Goal: Information Seeking & Learning: Check status

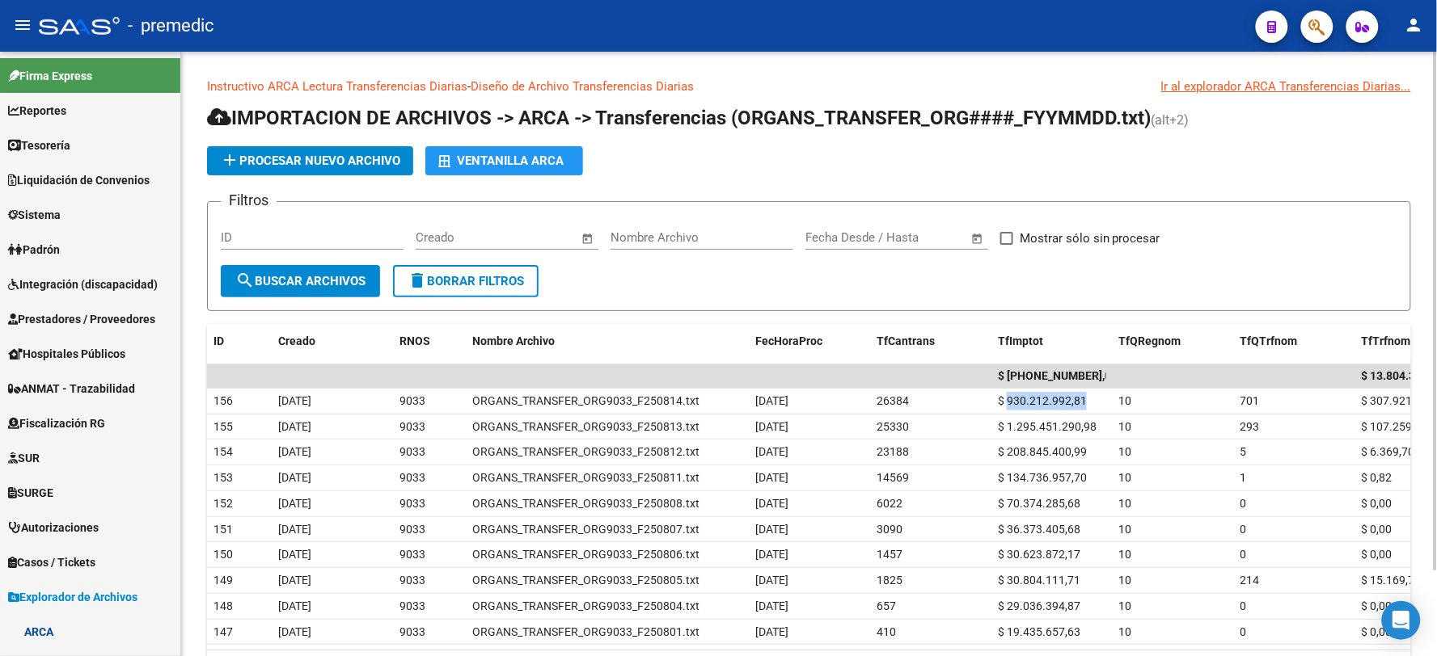
scroll to position [538, 0]
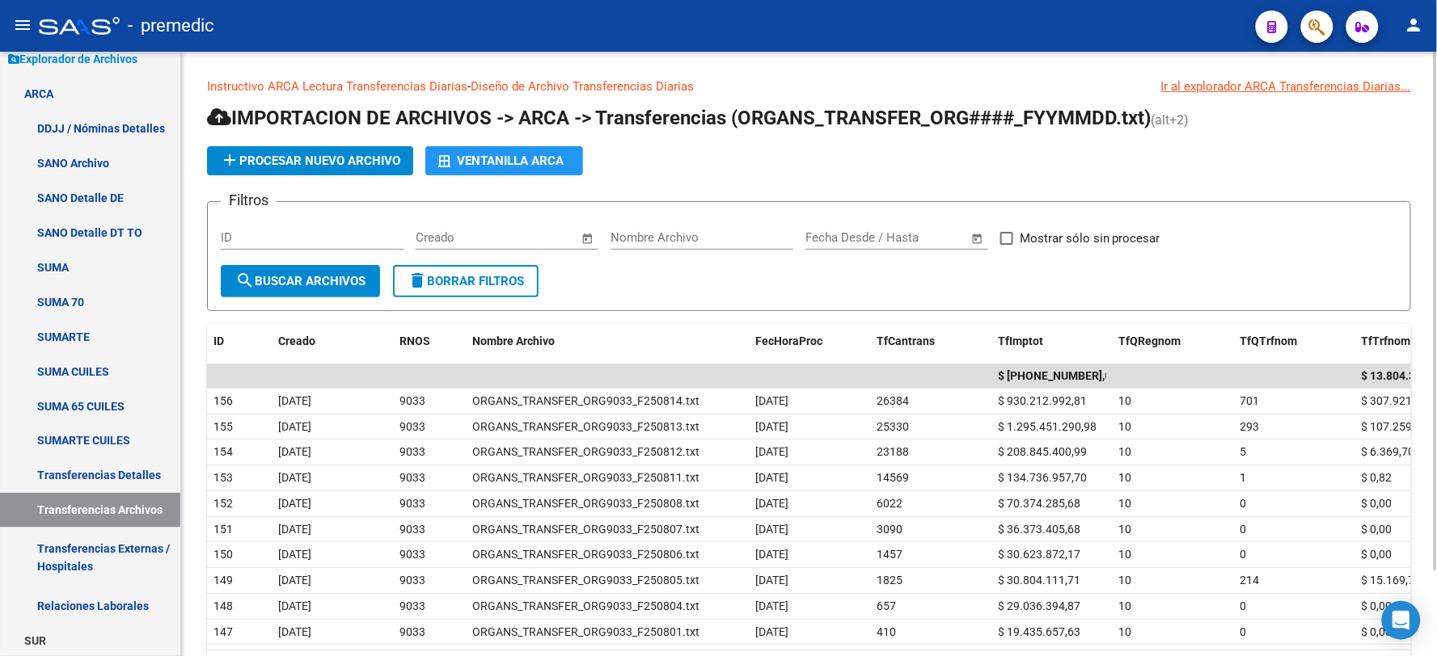
click at [612, 307] on form "Filtros ID Start date – End date Creado Nombre Archivo Start date – End date Fe…" at bounding box center [809, 256] width 1204 height 110
click at [82, 478] on link "Transferencias Detalles" at bounding box center [90, 475] width 180 height 35
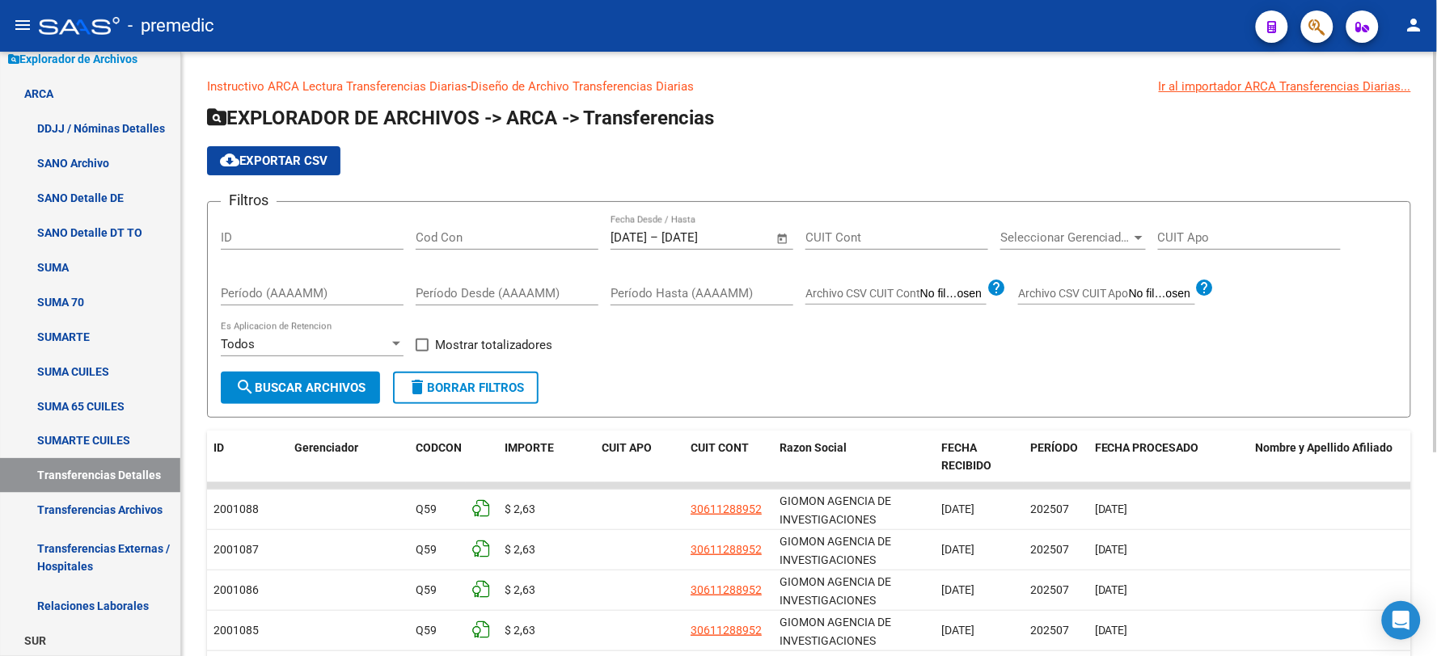
click at [782, 240] on span "Open calendar" at bounding box center [782, 238] width 39 height 39
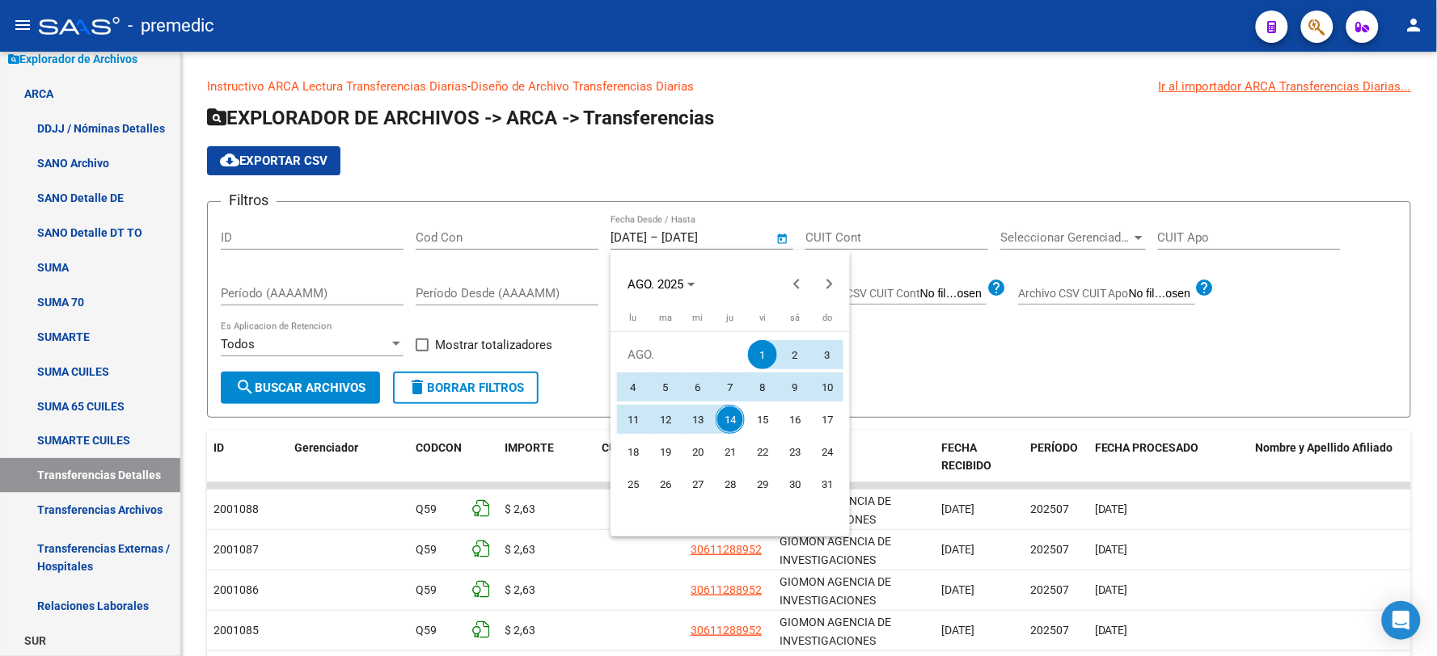
click at [703, 416] on span "13" at bounding box center [697, 419] width 29 height 29
type input "[DATE]"
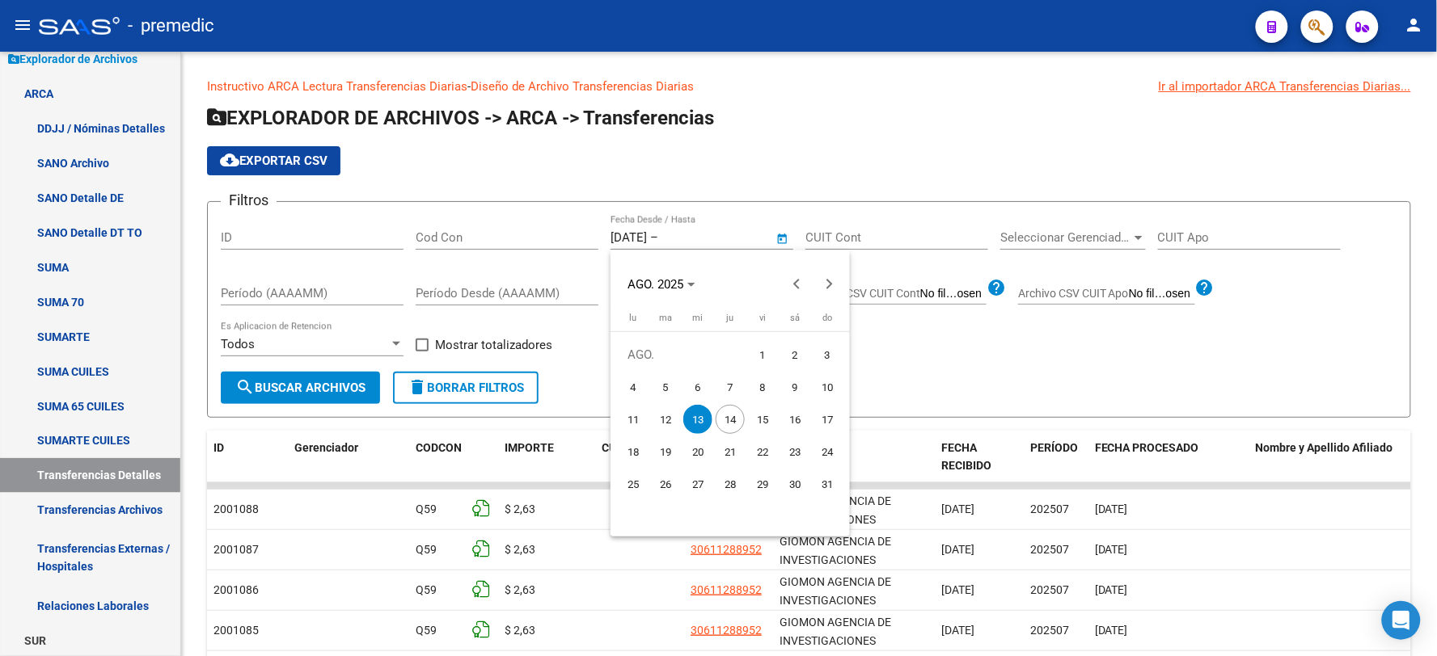
click at [700, 411] on span "13" at bounding box center [697, 419] width 29 height 29
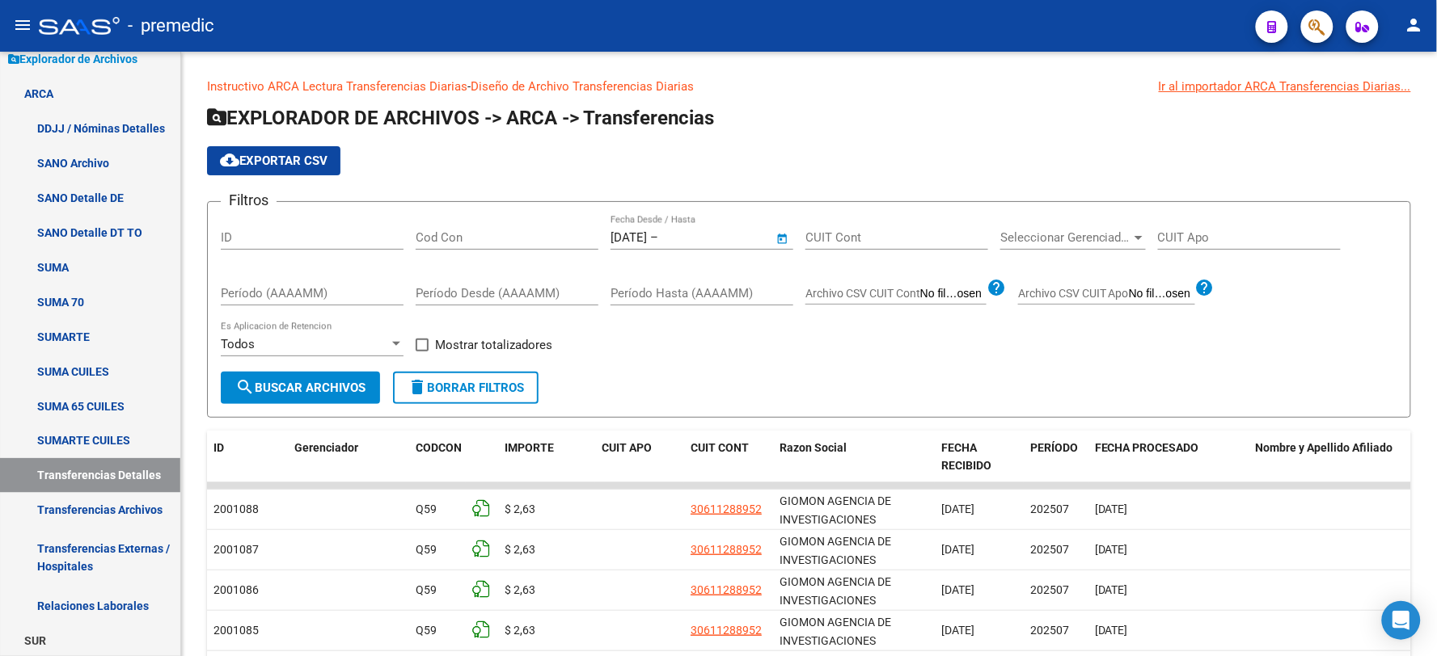
type input "[DATE]"
click at [425, 341] on span at bounding box center [422, 345] width 13 height 13
click at [422, 352] on input "Mostrar totalizadores" at bounding box center [421, 352] width 1 height 1
checkbox input "true"
click at [338, 389] on span "search Buscar Archivos" at bounding box center [300, 388] width 130 height 15
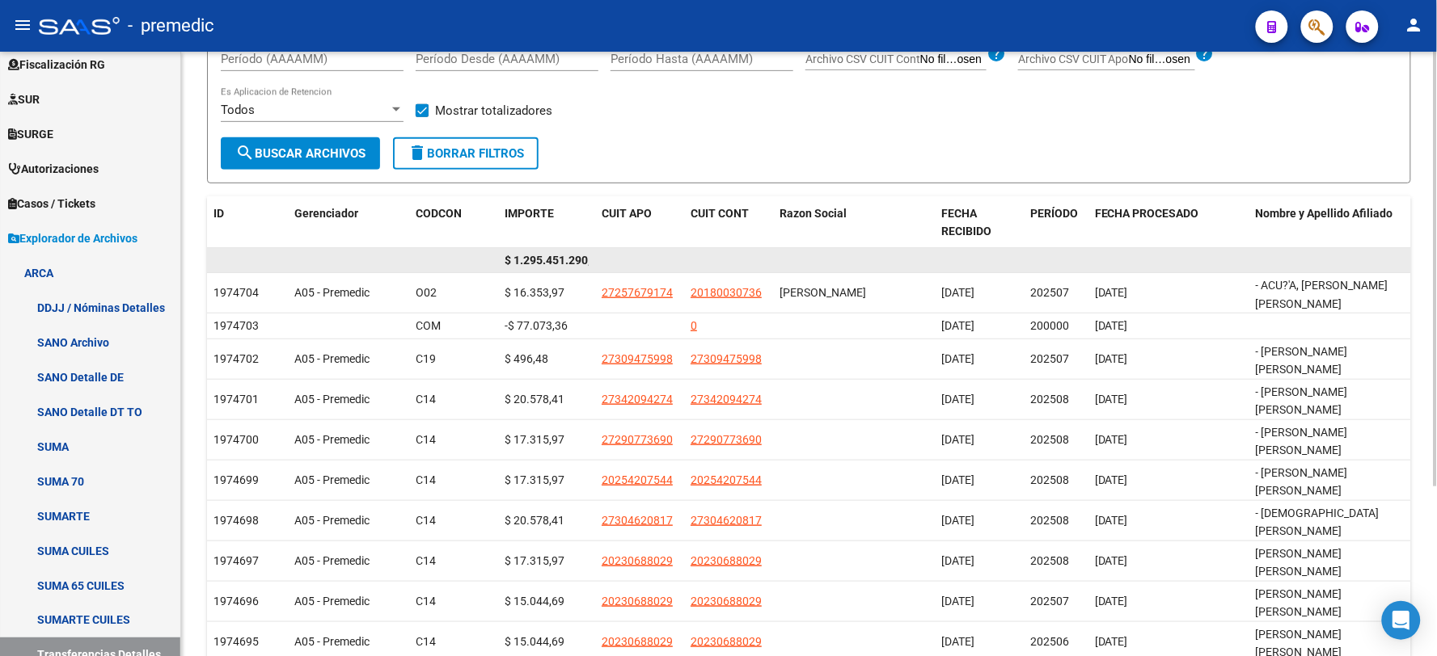
scroll to position [236, 0]
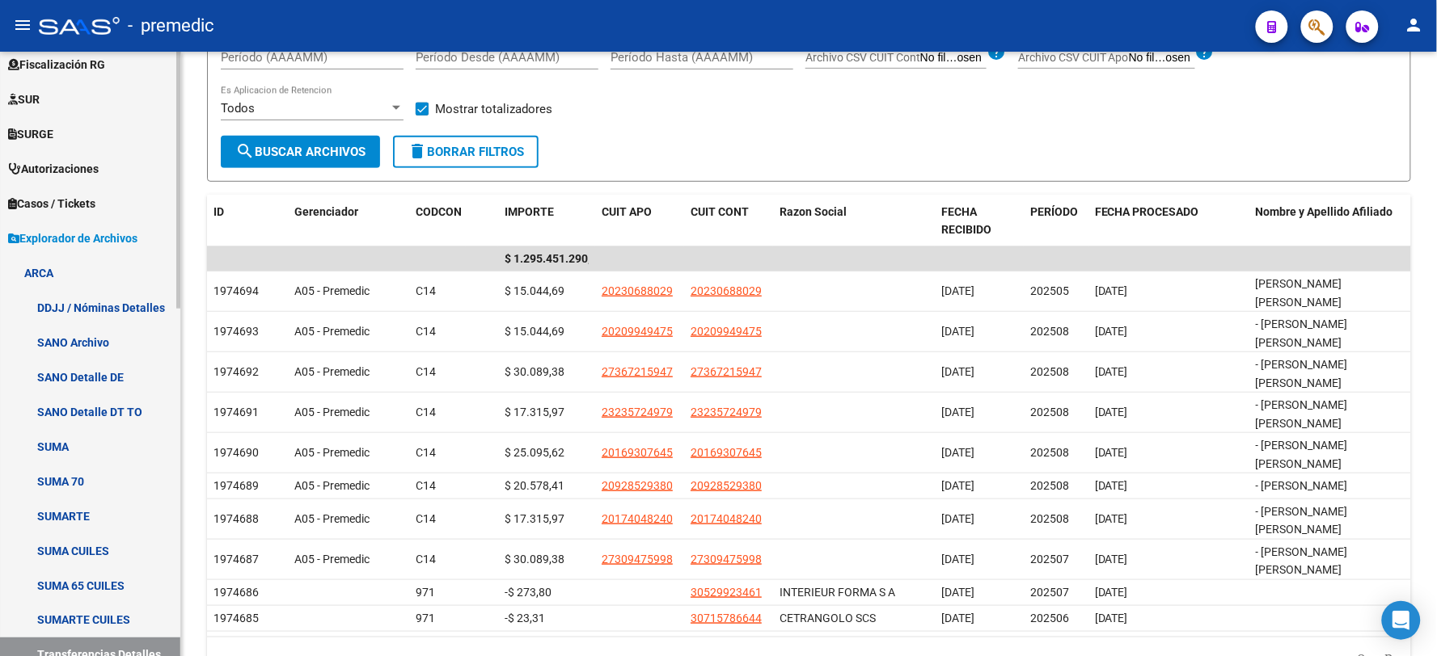
click at [90, 308] on link "DDJJ / Nóminas Detalles" at bounding box center [90, 307] width 180 height 35
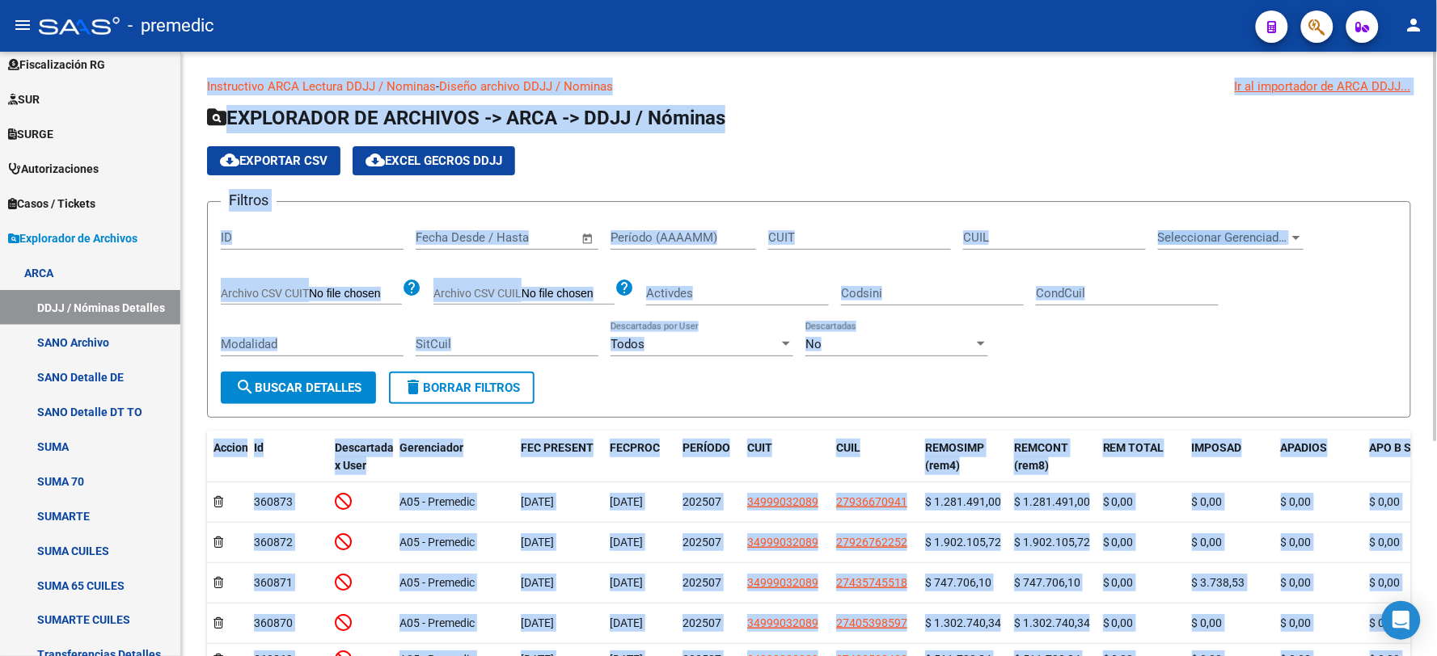
click at [1183, 320] on div "CondCuil" at bounding box center [1127, 296] width 183 height 50
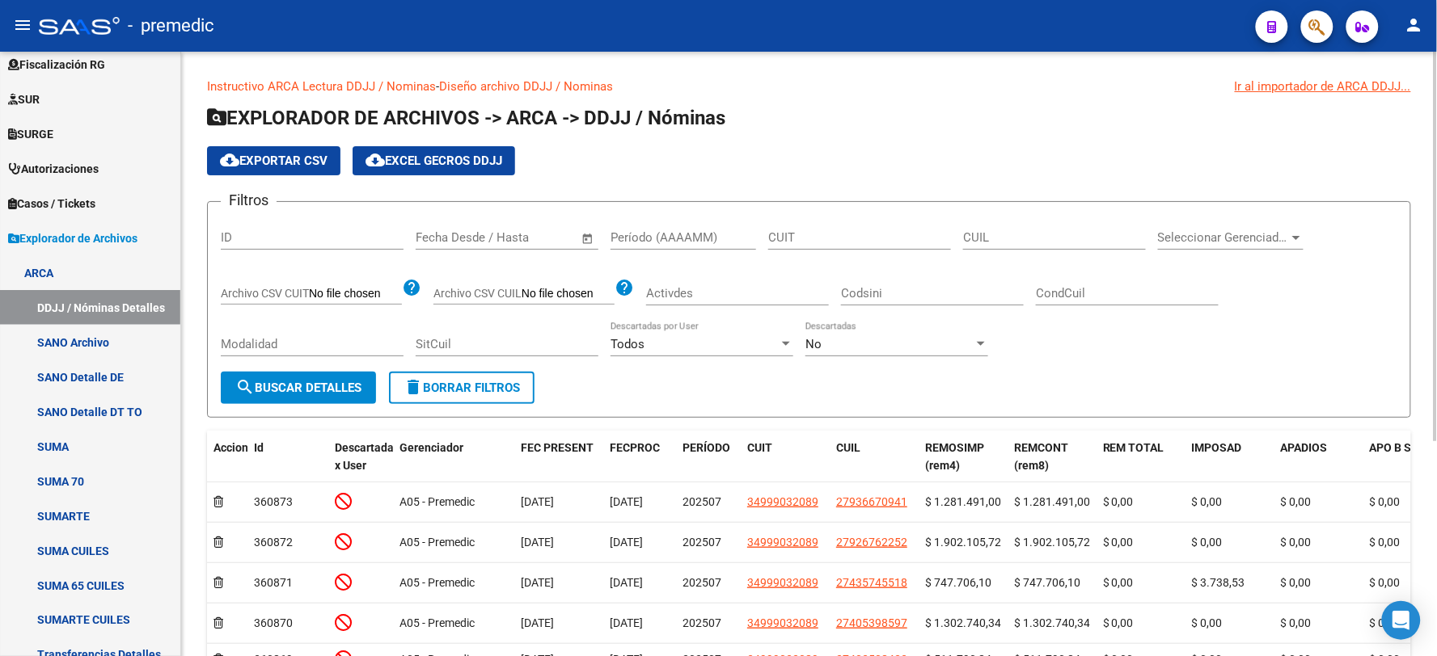
click at [552, 246] on div "Start date – End date Fecha Desde / Hasta" at bounding box center [497, 232] width 163 height 35
click at [585, 233] on span "Open calendar" at bounding box center [587, 238] width 39 height 39
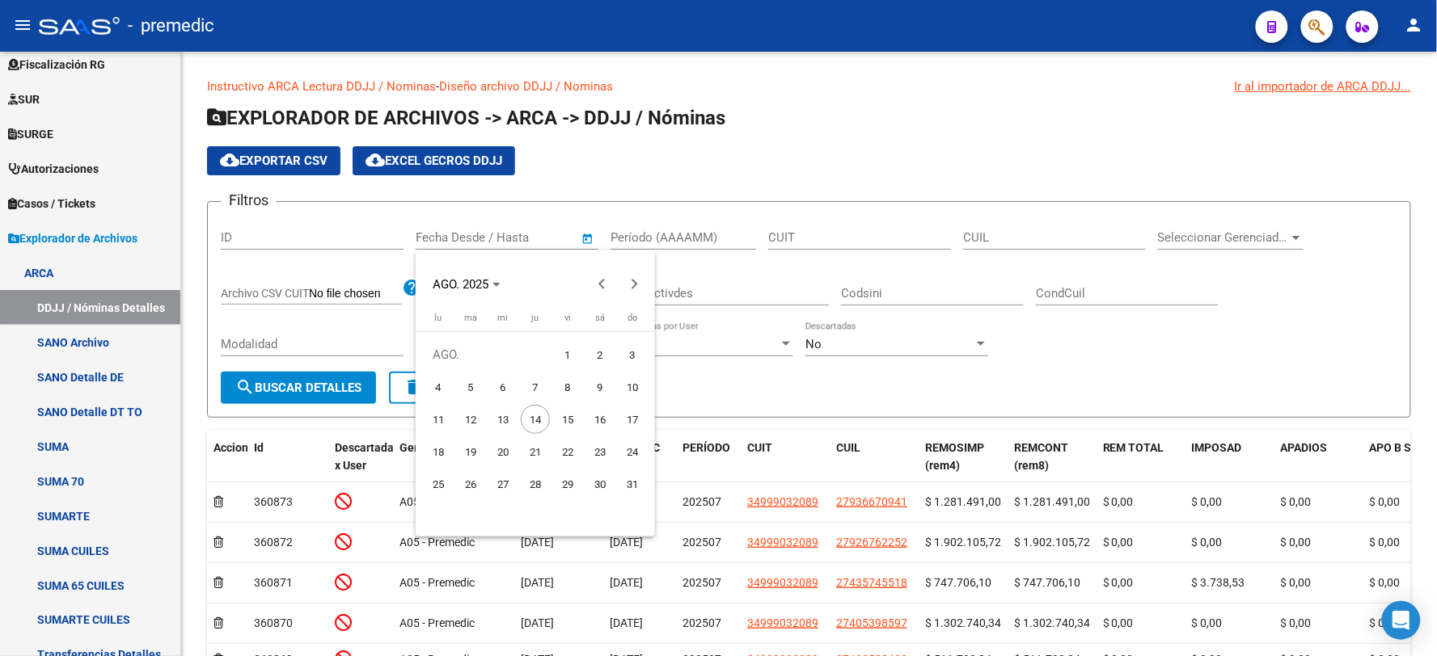
click at [504, 411] on span "13" at bounding box center [502, 419] width 29 height 29
type input "[DATE]"
click at [710, 238] on div at bounding box center [718, 328] width 1437 height 656
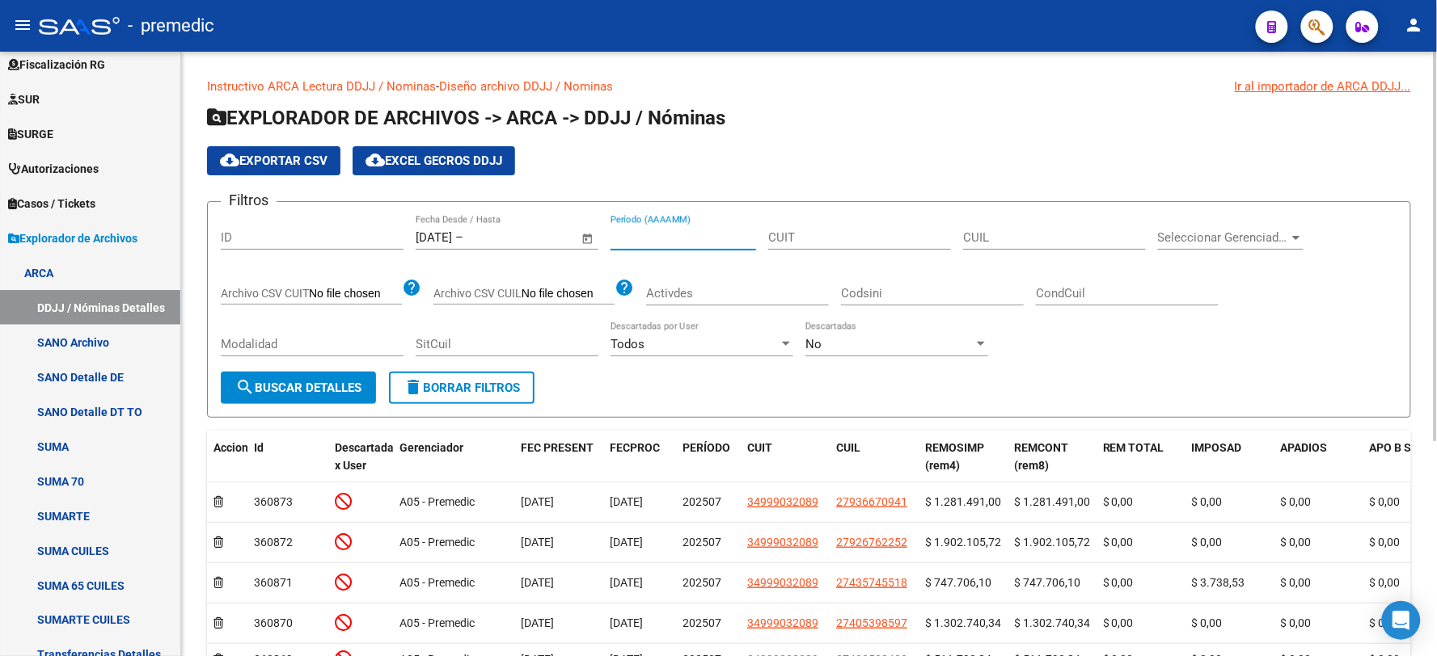
click at [710, 231] on input "Período (AAAAMM)" at bounding box center [683, 237] width 146 height 15
click at [537, 230] on input "text" at bounding box center [505, 237] width 78 height 15
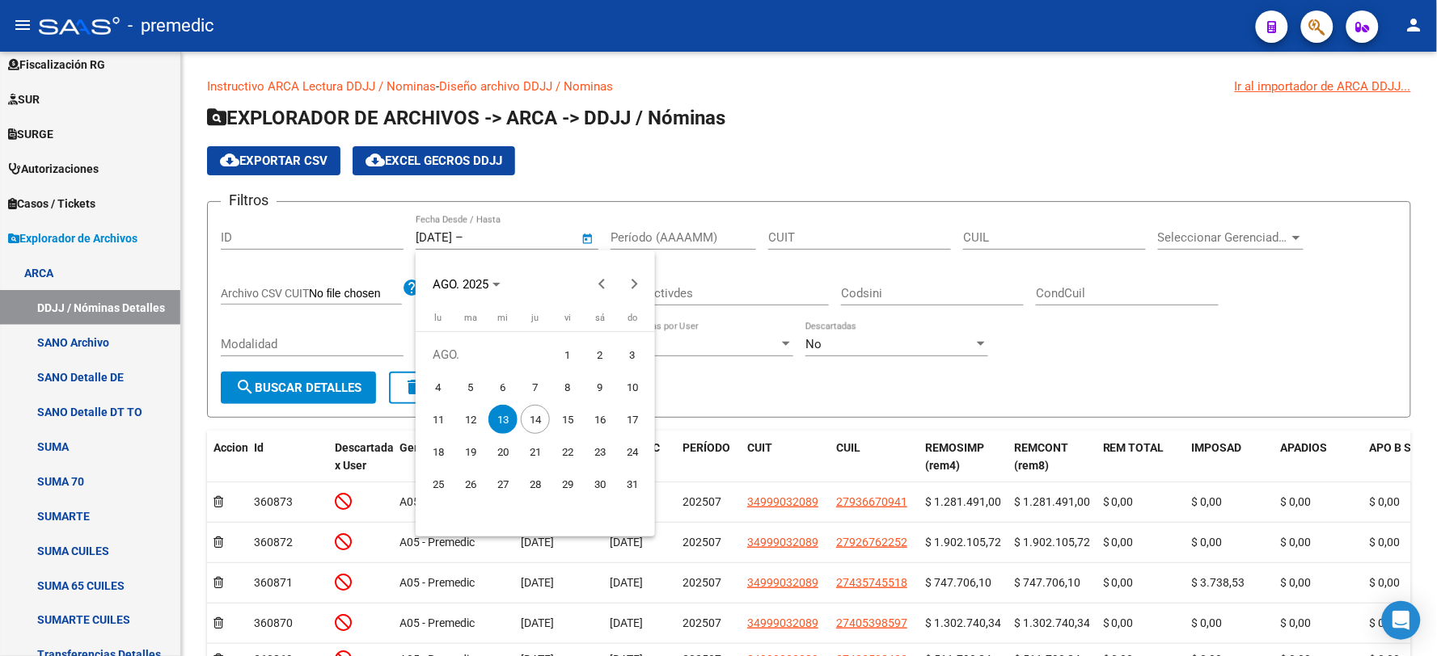
click at [502, 414] on span "13" at bounding box center [502, 419] width 29 height 29
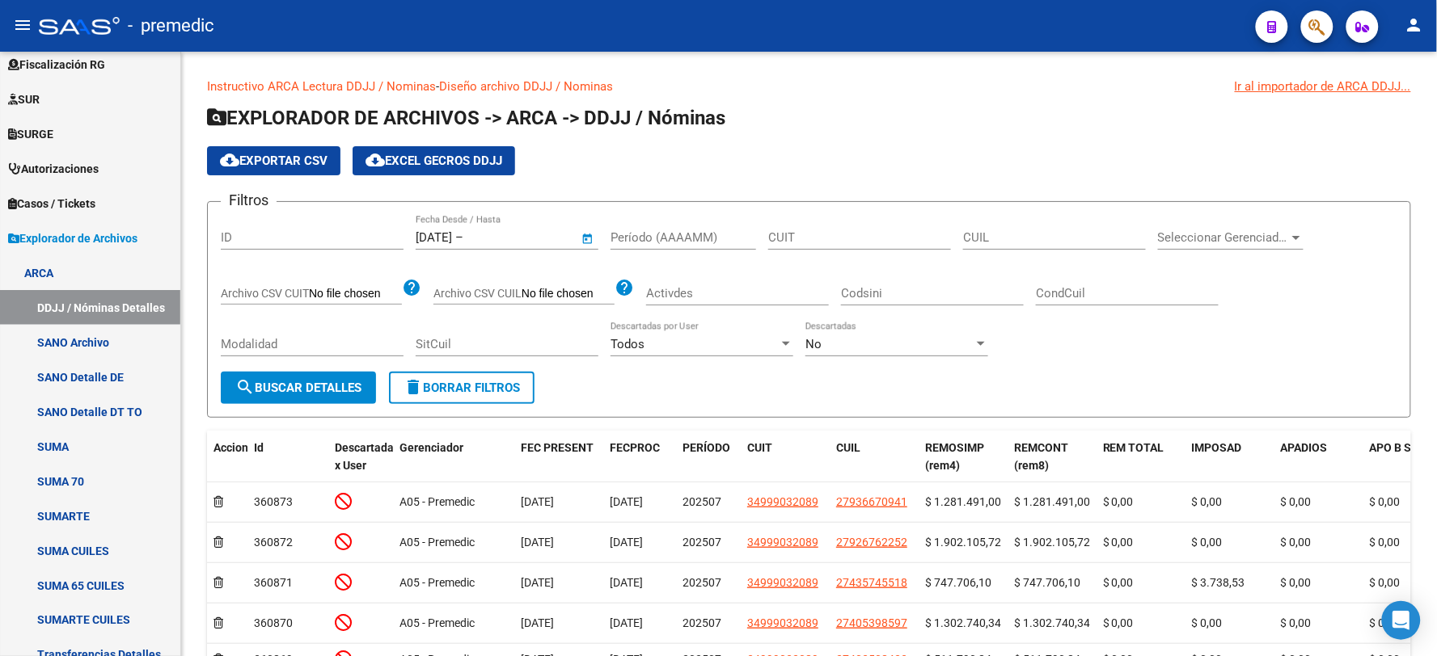
type input "[DATE]"
click at [320, 396] on button "search Buscar Detalles" at bounding box center [298, 388] width 155 height 32
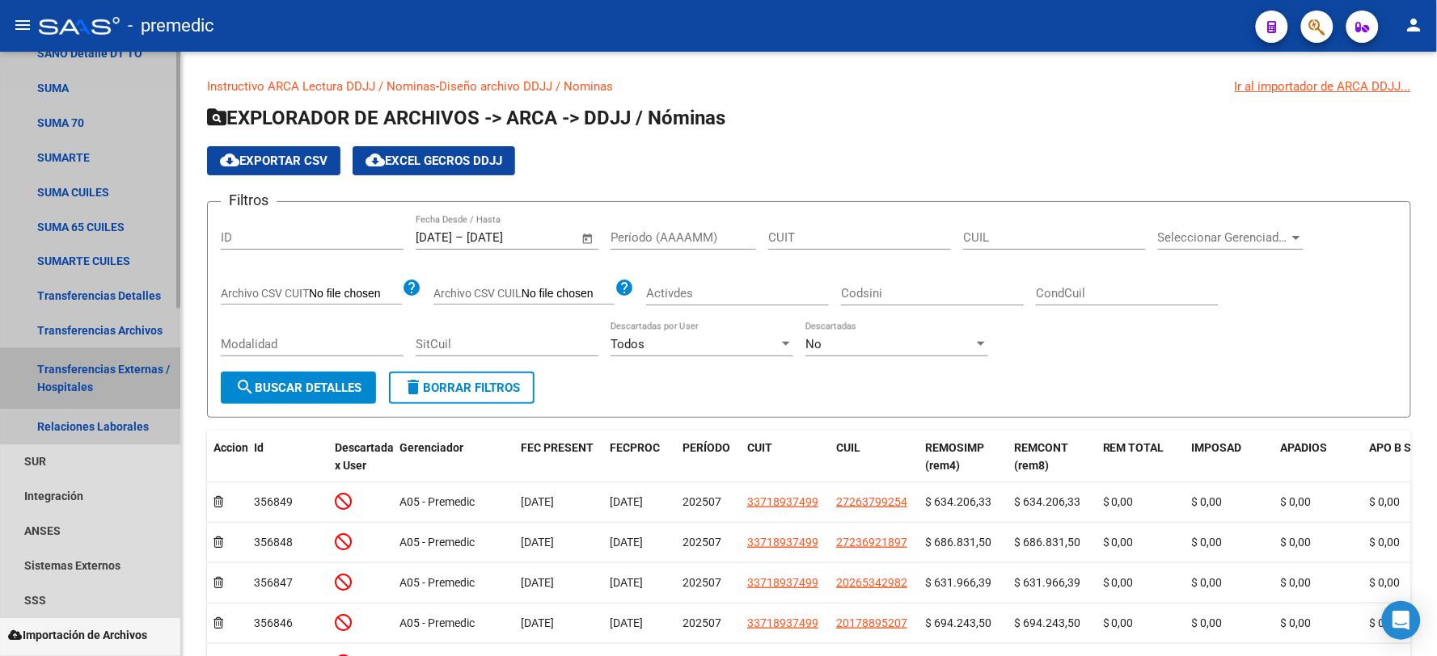
click at [99, 369] on link "Transferencias Externas / Hospitales" at bounding box center [90, 378] width 180 height 61
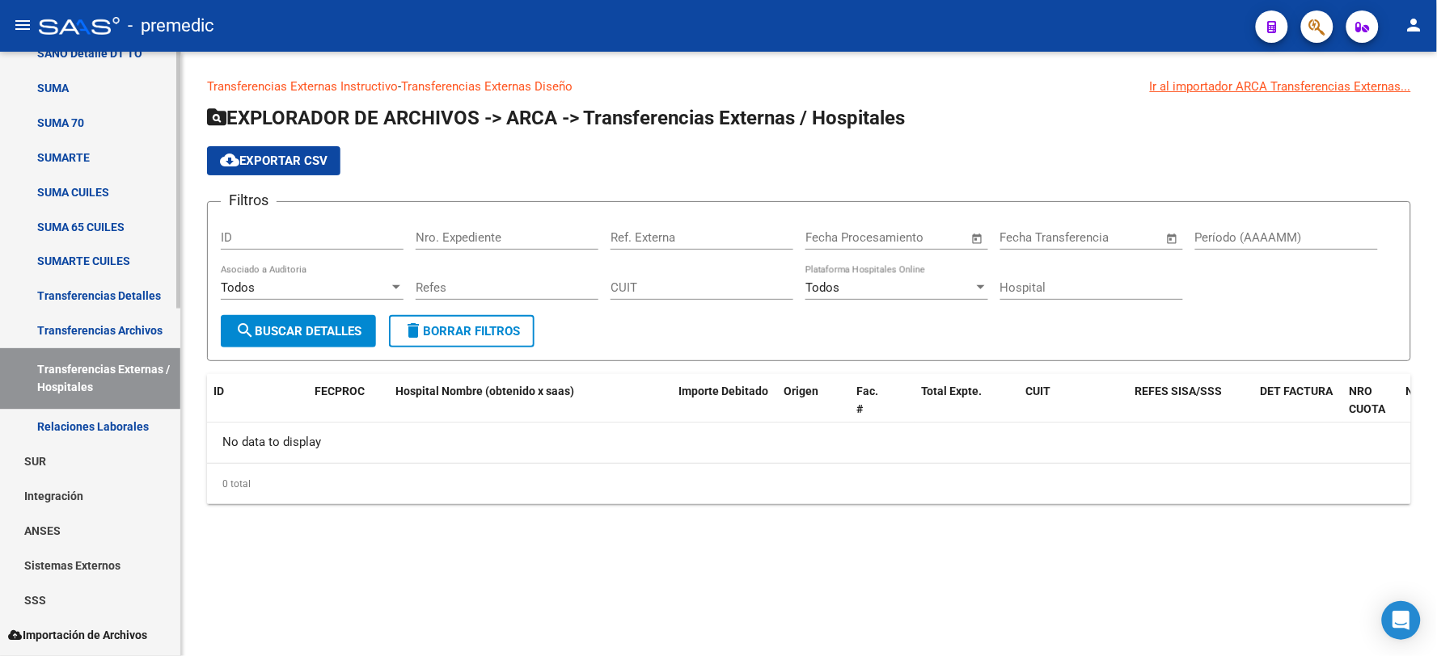
click at [78, 335] on link "Transferencias Archivos" at bounding box center [90, 331] width 180 height 35
